Goal: Task Accomplishment & Management: Use online tool/utility

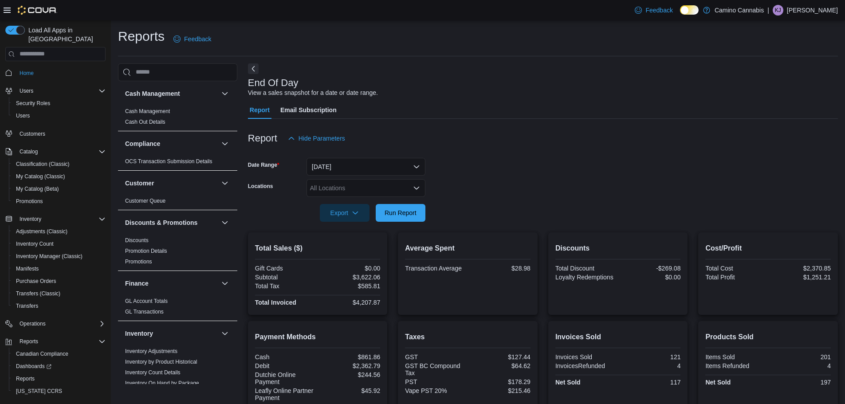
scroll to position [162, 0]
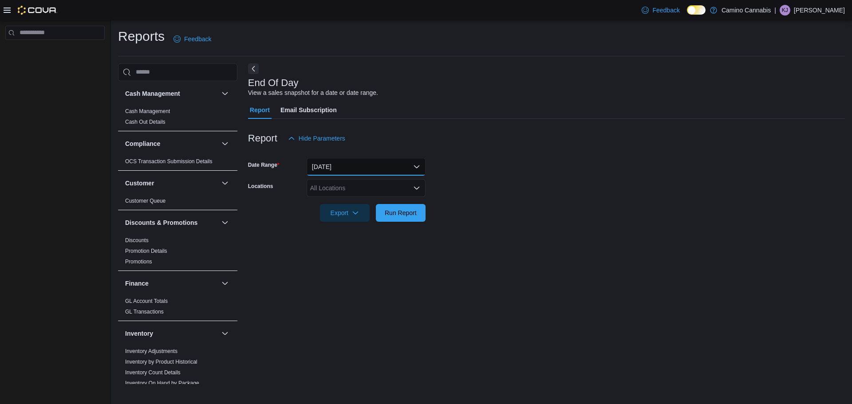
click at [323, 166] on button "[DATE]" at bounding box center [366, 167] width 119 height 18
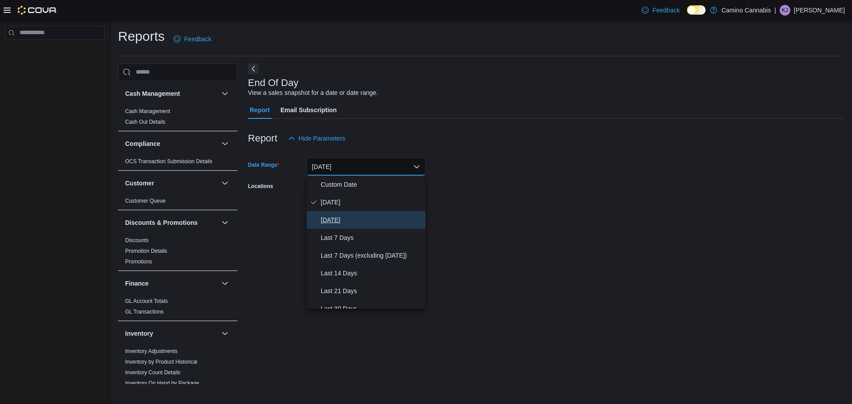
click at [328, 216] on span "[DATE]" at bounding box center [371, 220] width 101 height 11
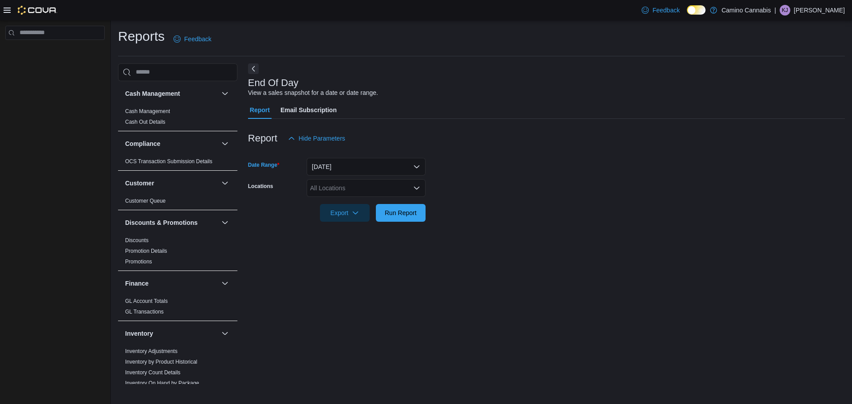
click at [318, 192] on div "All Locations" at bounding box center [366, 188] width 119 height 18
click at [343, 217] on span "[STREET_ADDRESS]" at bounding box center [356, 216] width 61 height 9
drag, startPoint x: 345, startPoint y: 253, endPoint x: 417, endPoint y: 227, distance: 76.8
click at [349, 252] on div "End Of Day View a sales snapshot for a date or date range. Report Email Subscri…" at bounding box center [546, 223] width 597 height 321
click at [415, 216] on span "Run Report" at bounding box center [401, 212] width 32 height 9
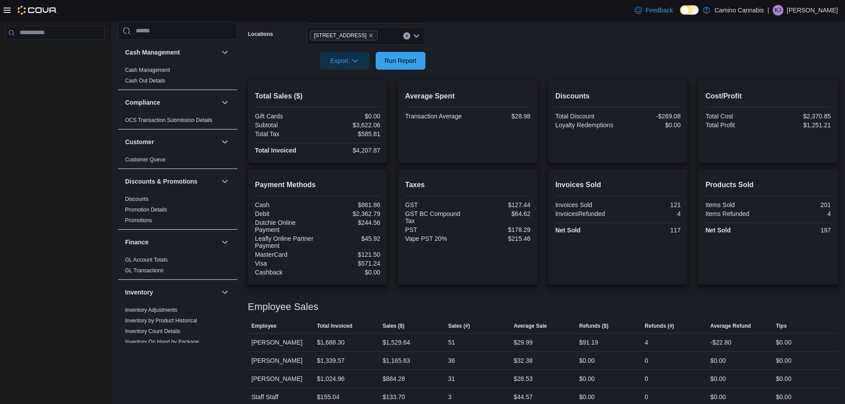
scroll to position [162, 0]
